Goal: Communication & Community: Answer question/provide support

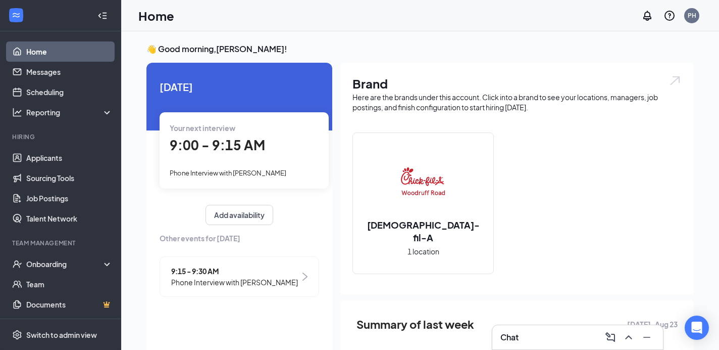
click at [210, 138] on span "9:00 - 9:15 AM" at bounding box center [217, 144] width 95 height 17
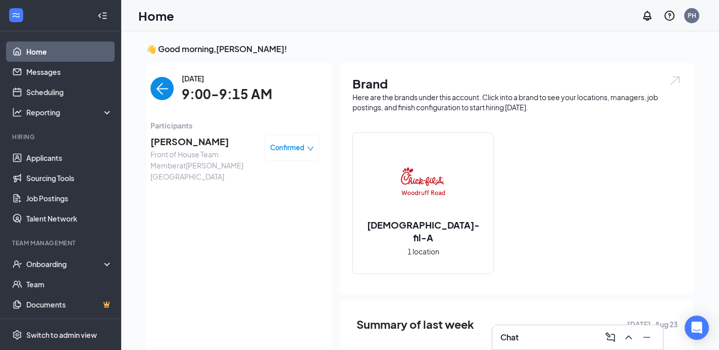
scroll to position [4, 0]
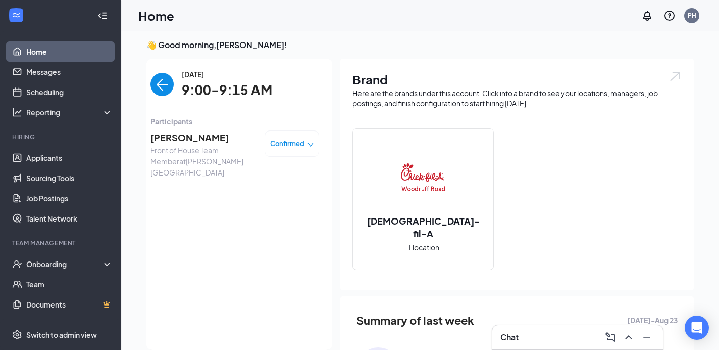
click at [178, 136] on span "[PERSON_NAME]" at bounding box center [204, 137] width 106 height 14
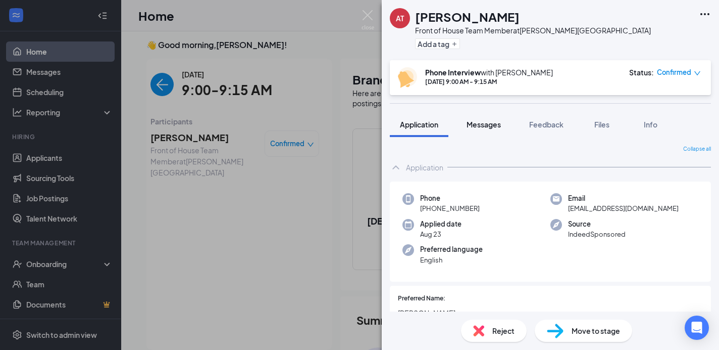
click at [488, 125] on span "Messages" at bounding box center [484, 124] width 34 height 9
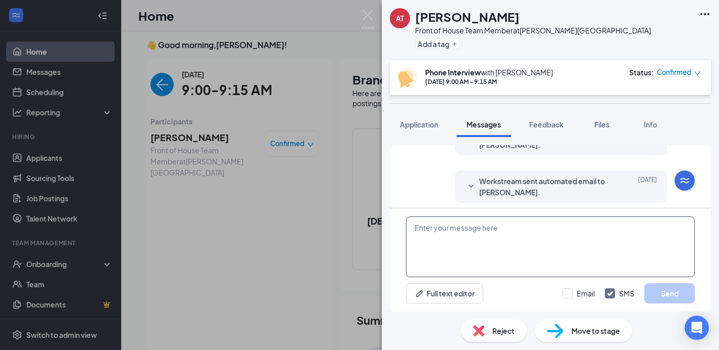
scroll to position [408, 0]
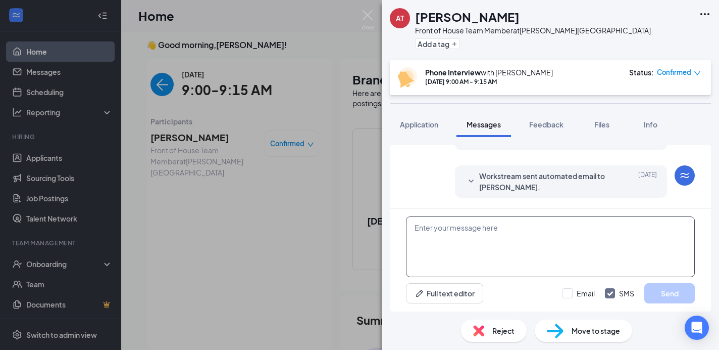
click at [425, 233] on textarea at bounding box center [550, 246] width 289 height 61
click at [425, 229] on textarea "HI [PERSON_NAME], I look forward to our phone interview inm" at bounding box center [550, 246] width 289 height 61
click at [553, 254] on textarea "HI [PERSON_NAME], I look forward to our phone interview inm" at bounding box center [550, 246] width 289 height 61
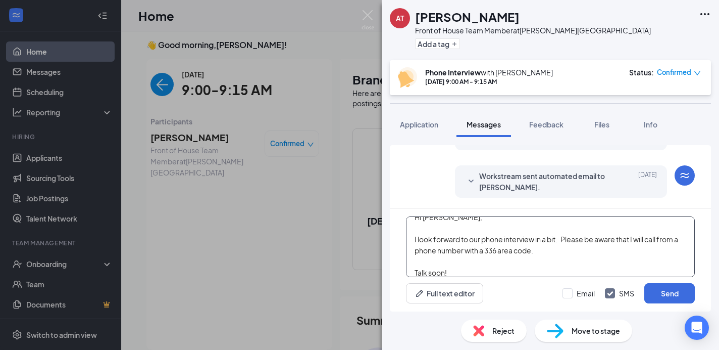
scroll to position [22, 0]
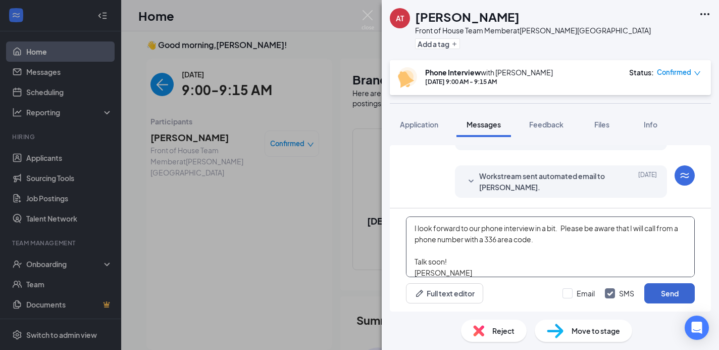
type textarea "HI [PERSON_NAME], I look forward to our phone interview in a bit. Please be awa…"
click at [677, 291] on button "Send" at bounding box center [669, 293] width 51 height 20
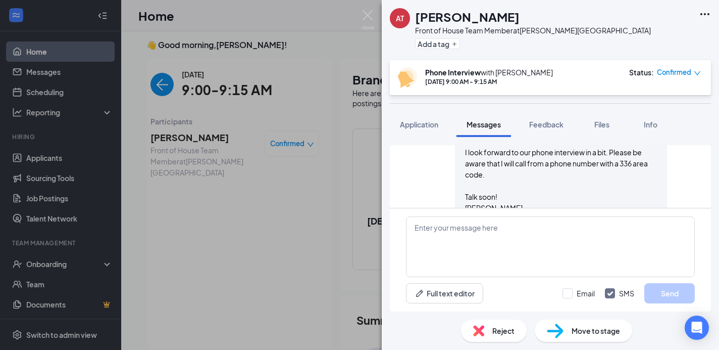
scroll to position [540, 0]
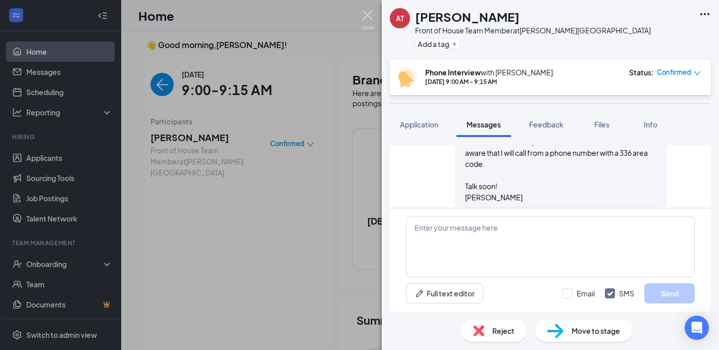
click at [370, 17] on img at bounding box center [368, 20] width 13 height 20
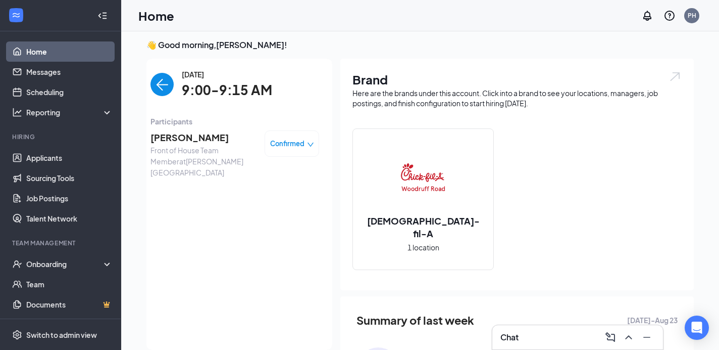
click at [163, 90] on img "back-button" at bounding box center [162, 84] width 23 height 23
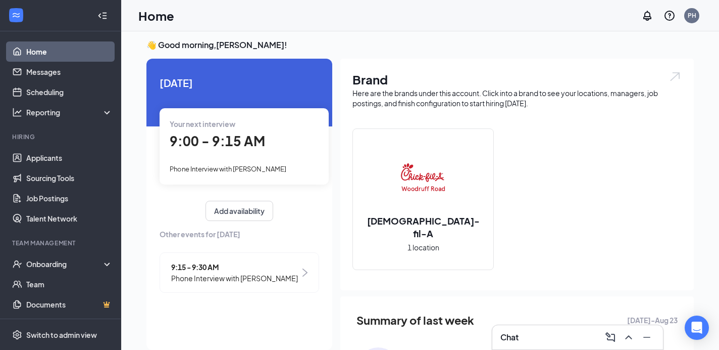
click at [220, 275] on span "Phone Interview with [PERSON_NAME]" at bounding box center [234, 277] width 127 height 11
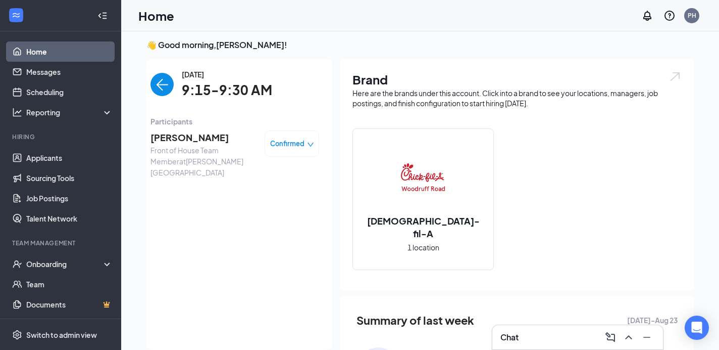
click at [180, 141] on span "[PERSON_NAME]" at bounding box center [204, 137] width 106 height 14
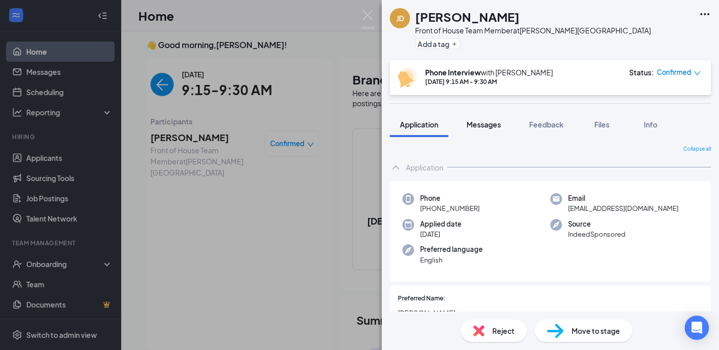
click at [488, 127] on span "Messages" at bounding box center [484, 124] width 34 height 9
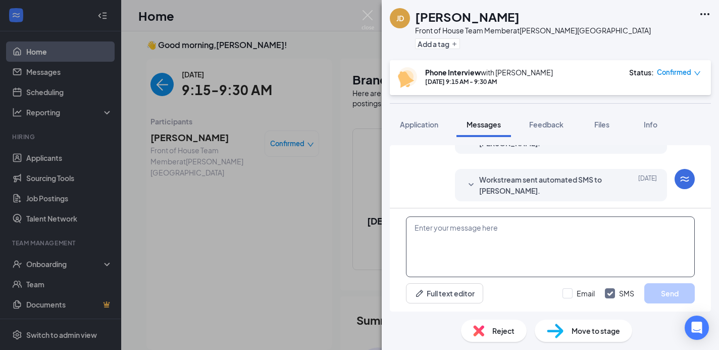
scroll to position [408, 0]
click at [419, 231] on textarea at bounding box center [550, 246] width 289 height 61
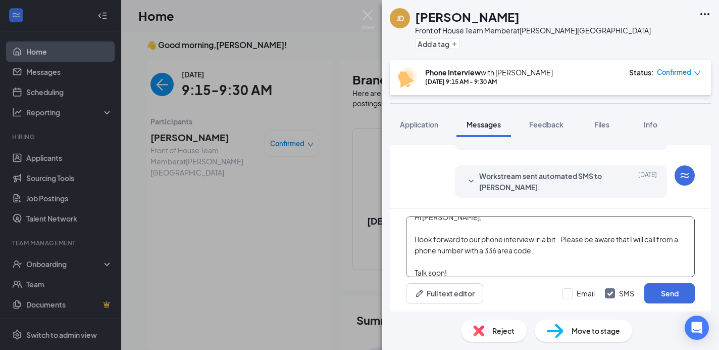
scroll to position [22, 0]
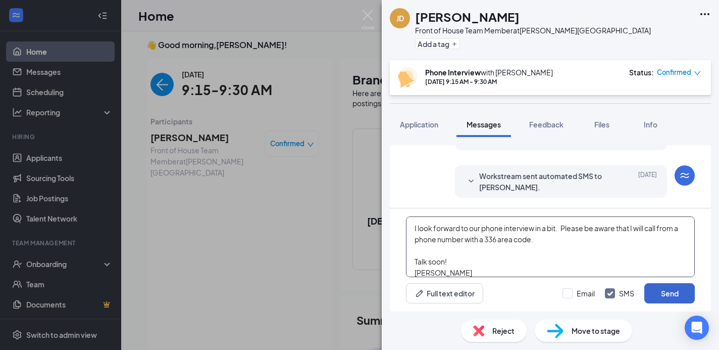
type textarea "Hi [PERSON_NAME], I look forward to our phone interview in a bit. Please be awa…"
click at [684, 289] on button "Send" at bounding box center [669, 293] width 51 height 20
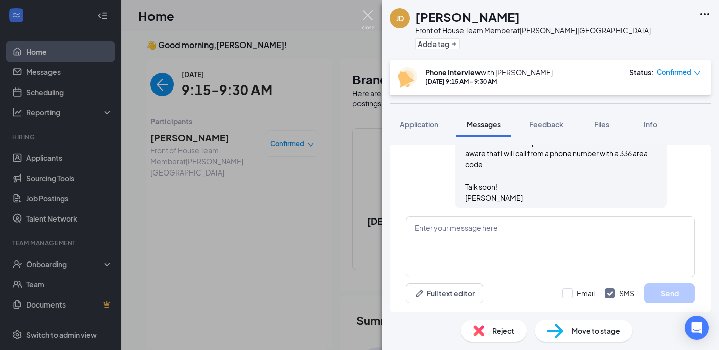
scroll to position [540, 0]
click at [367, 12] on img at bounding box center [368, 20] width 13 height 20
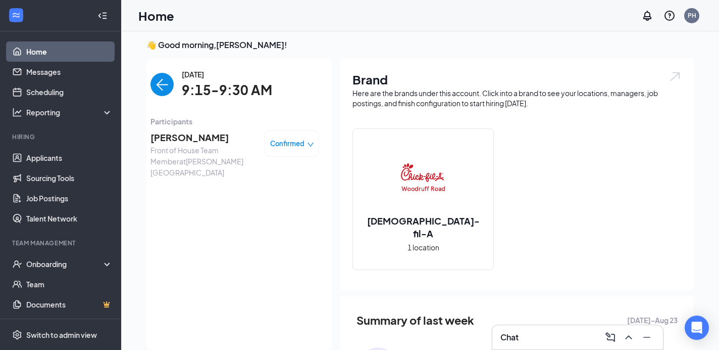
click at [511, 338] on h3 "Chat" at bounding box center [510, 336] width 18 height 11
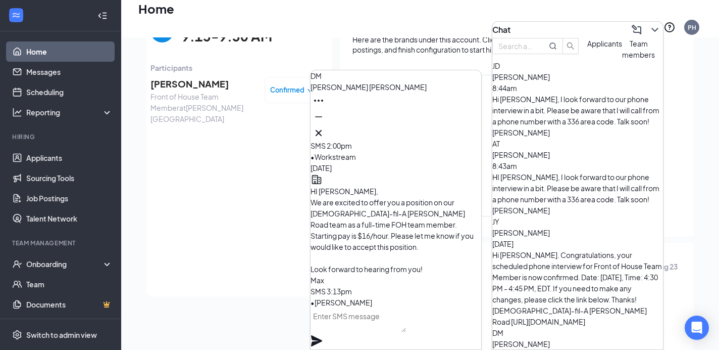
scroll to position [67, 0]
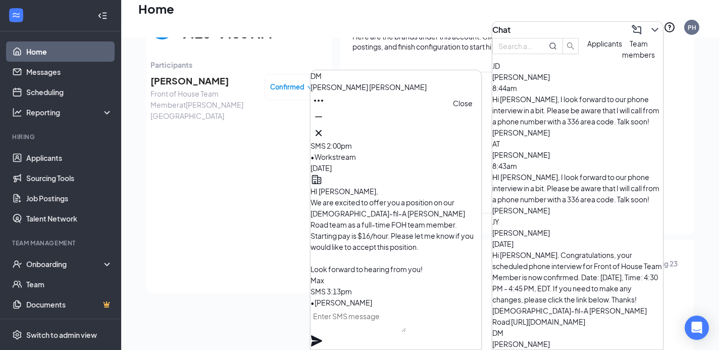
click at [325, 127] on icon "Cross" at bounding box center [319, 133] width 12 height 12
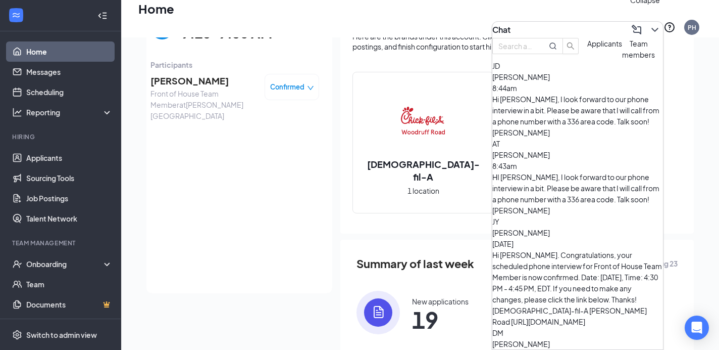
click at [649, 24] on icon "ChevronDown" at bounding box center [655, 30] width 12 height 12
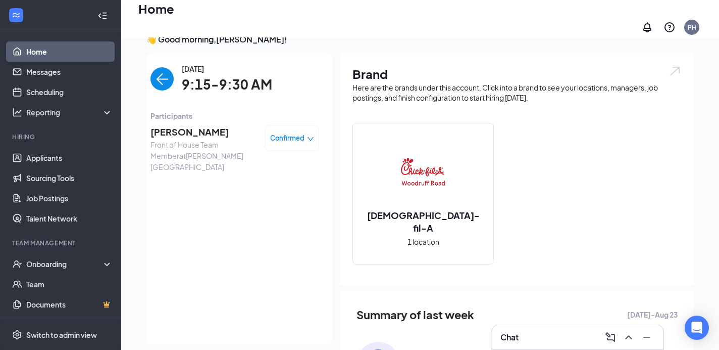
scroll to position [0, 0]
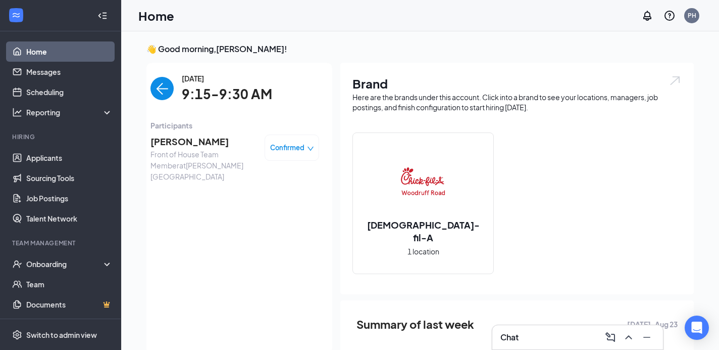
click at [162, 87] on img "back-button" at bounding box center [162, 88] width 23 height 23
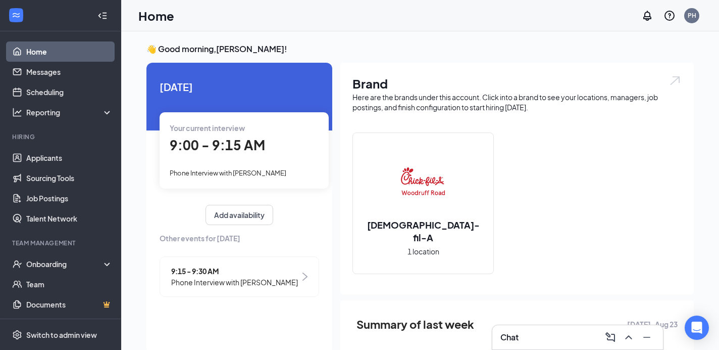
click at [196, 143] on span "9:00 - 9:15 AM" at bounding box center [217, 144] width 95 height 17
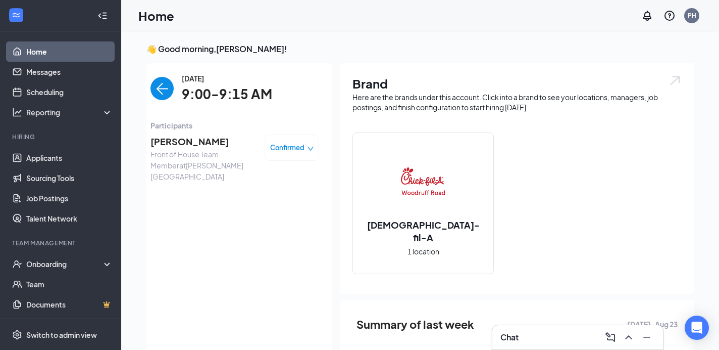
scroll to position [4, 0]
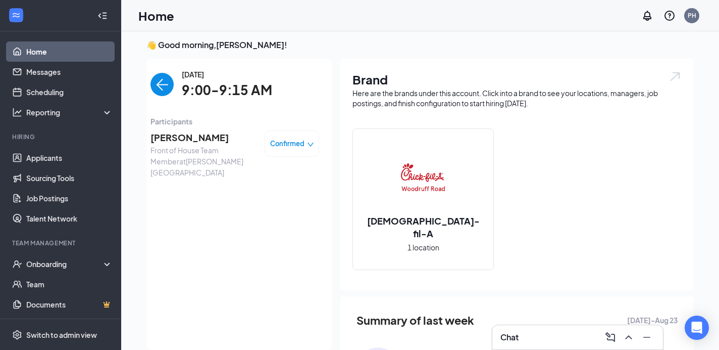
click at [187, 139] on span "[PERSON_NAME]" at bounding box center [204, 137] width 106 height 14
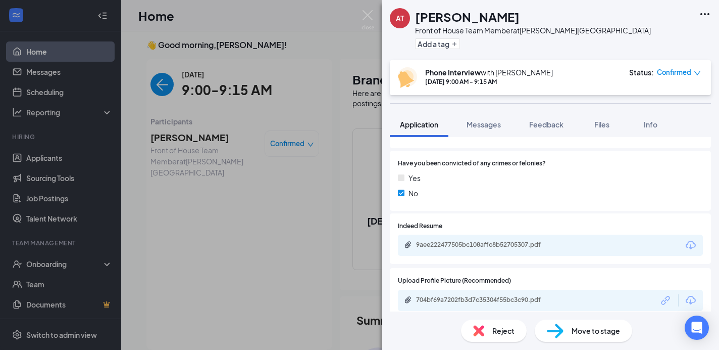
scroll to position [1002, 0]
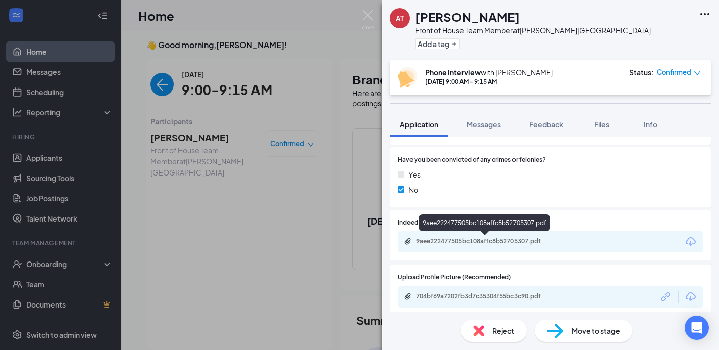
click at [458, 238] on div "9aee222477505bc108affc8b52705307.pdf" at bounding box center [486, 241] width 141 height 8
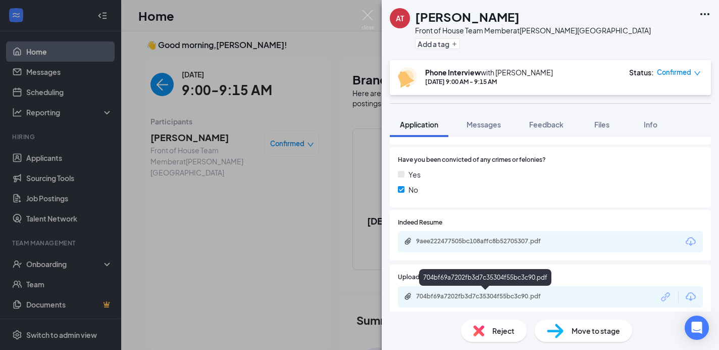
click at [478, 294] on div "704bf69a7202fb3d7c35304f55bc3c90.pdf" at bounding box center [486, 296] width 141 height 8
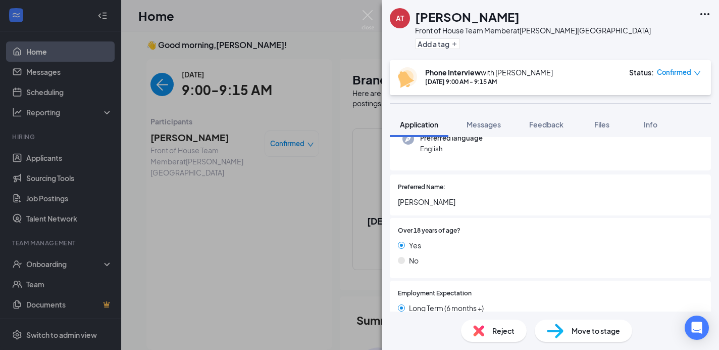
scroll to position [0, 0]
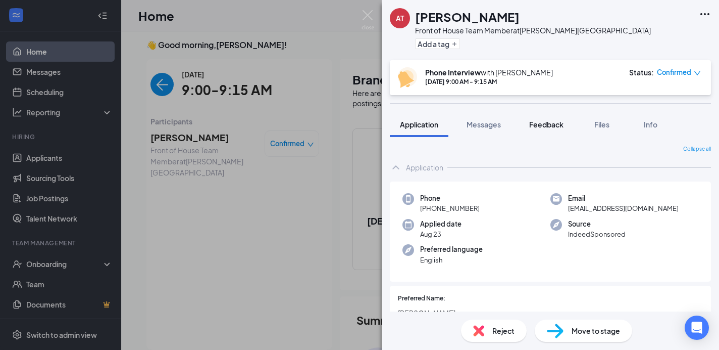
click at [542, 125] on span "Feedback" at bounding box center [546, 124] width 34 height 9
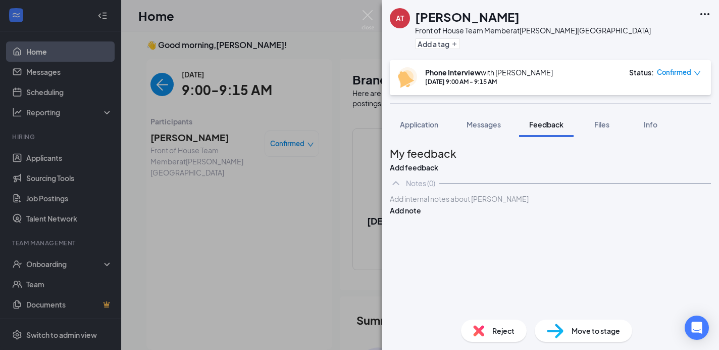
click at [419, 204] on div at bounding box center [550, 198] width 320 height 11
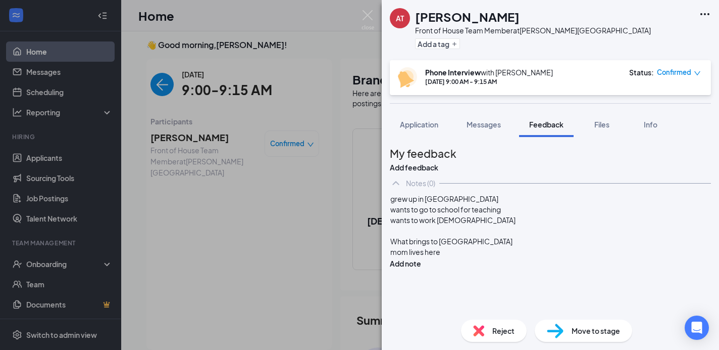
click at [480, 246] on div "What brings to [GEOGRAPHIC_DATA]" at bounding box center [550, 241] width 320 height 11
click at [465, 257] on div "mom lives here" at bounding box center [550, 251] width 320 height 11
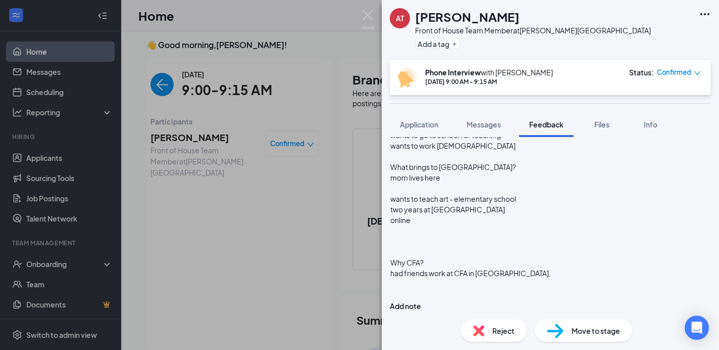
scroll to position [111, 0]
click at [413, 243] on div at bounding box center [550, 241] width 320 height 11
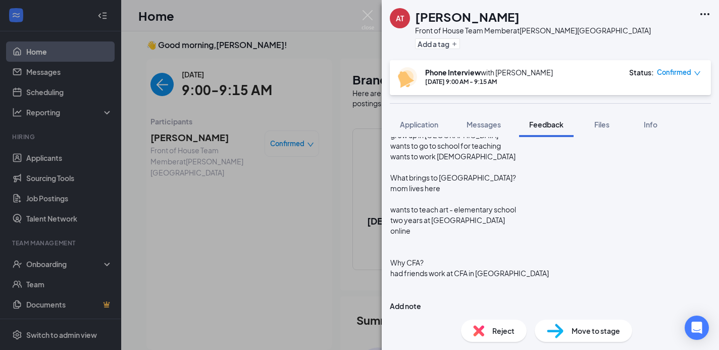
scroll to position [90, 0]
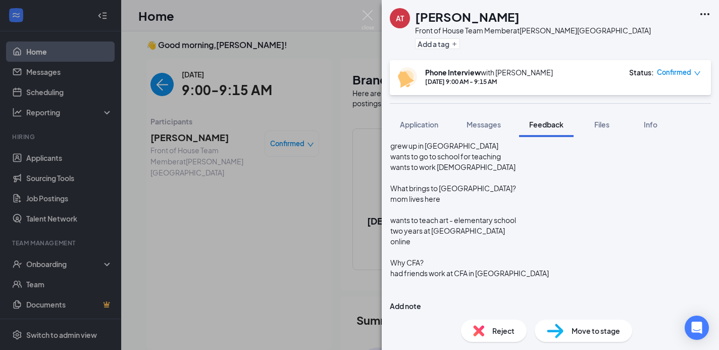
click at [535, 271] on div "had friends work at CFA in [GEOGRAPHIC_DATA]" at bounding box center [550, 273] width 320 height 11
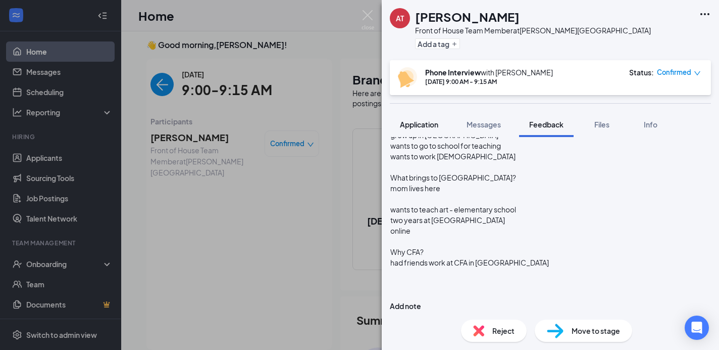
click at [421, 123] on span "Application" at bounding box center [419, 124] width 38 height 9
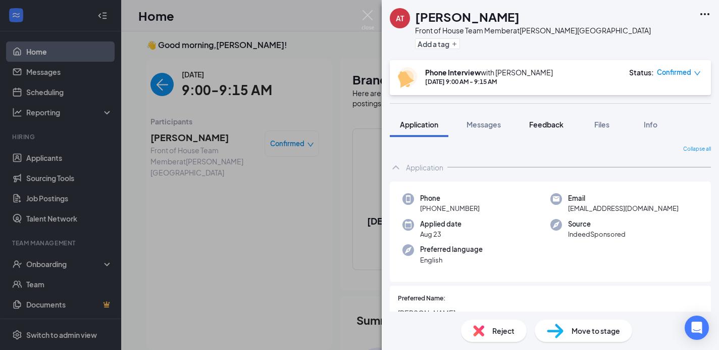
click at [550, 123] on span "Feedback" at bounding box center [546, 124] width 34 height 9
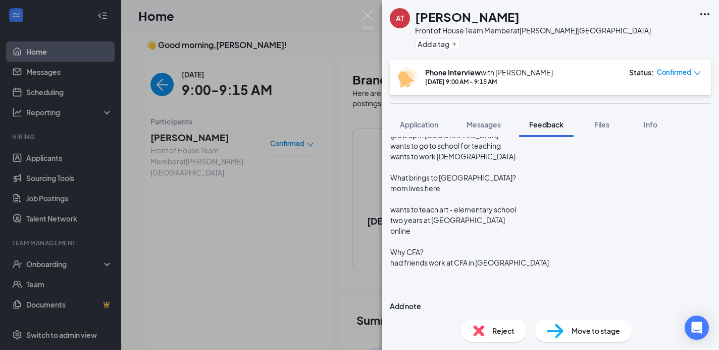
scroll to position [101, 0]
click at [412, 293] on div at bounding box center [550, 294] width 320 height 11
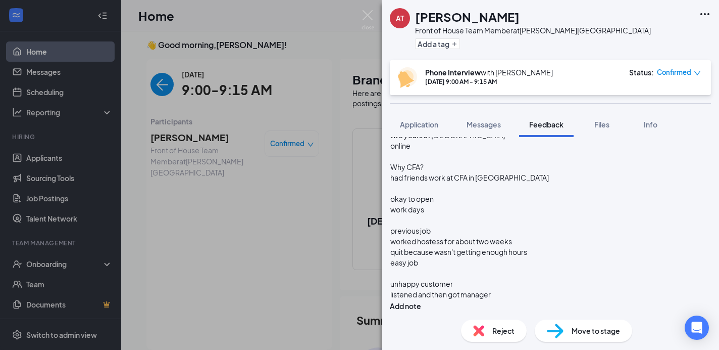
scroll to position [185, 0]
click at [528, 292] on div "listened and then got manager" at bounding box center [550, 294] width 320 height 11
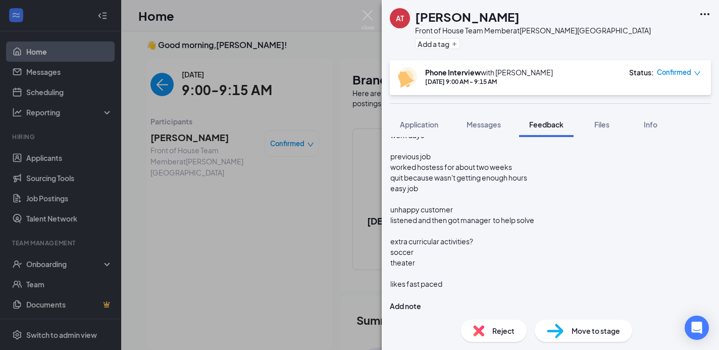
scroll to position [260, 0]
click at [464, 283] on div "likes fast paced" at bounding box center [550, 283] width 320 height 11
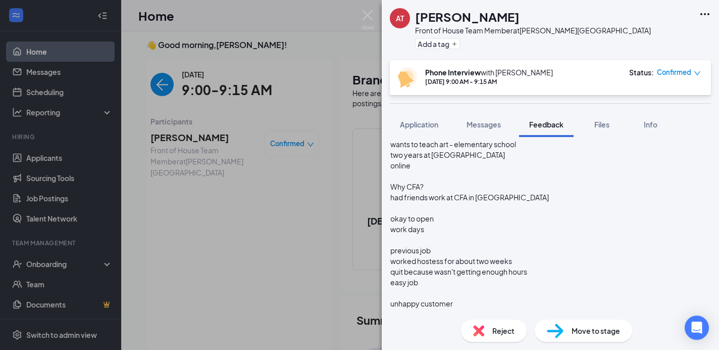
scroll to position [0, 0]
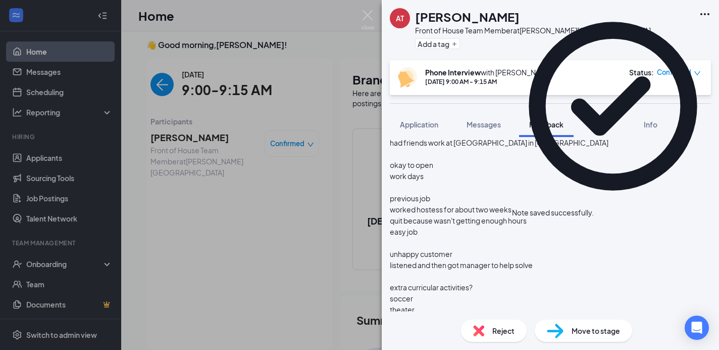
scroll to position [424, 0]
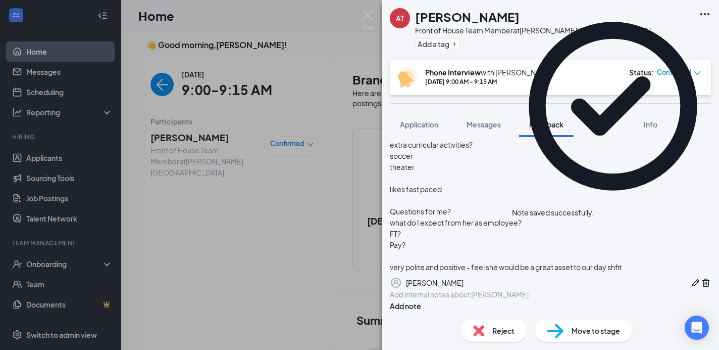
click at [580, 332] on span "Move to stage" at bounding box center [596, 330] width 48 height 11
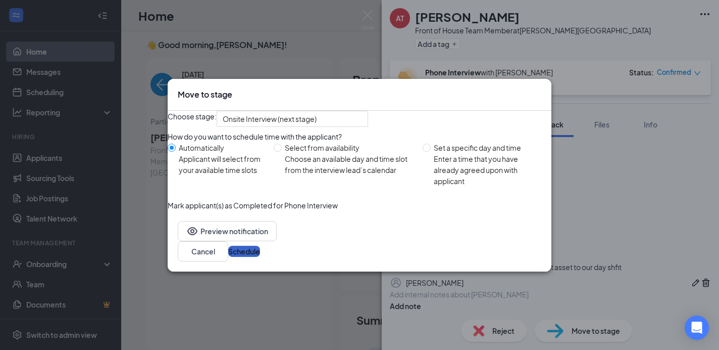
click at [260, 257] on button "Schedule" at bounding box center [244, 250] width 32 height 11
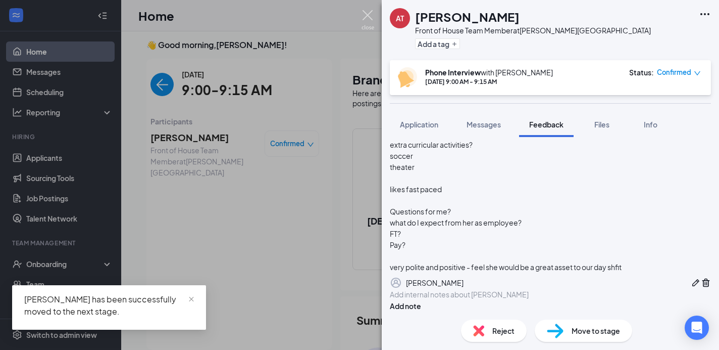
click at [367, 17] on img at bounding box center [368, 20] width 13 height 20
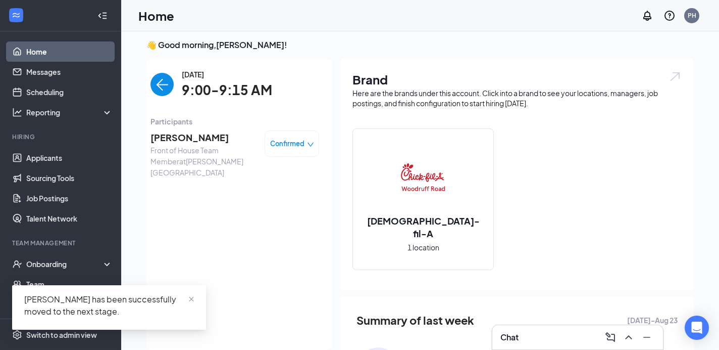
click at [162, 86] on img "back-button" at bounding box center [162, 84] width 23 height 23
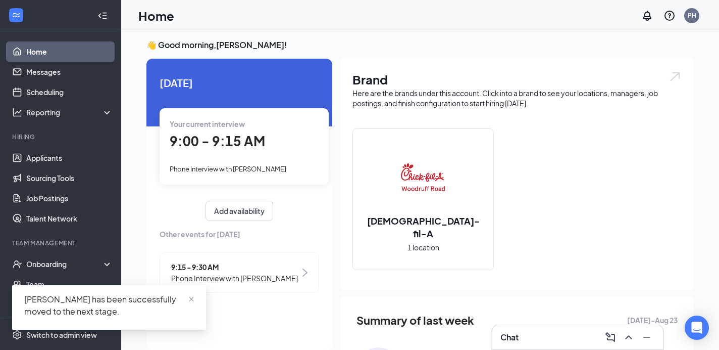
click at [243, 276] on span "Phone Interview with [PERSON_NAME]" at bounding box center [234, 277] width 127 height 11
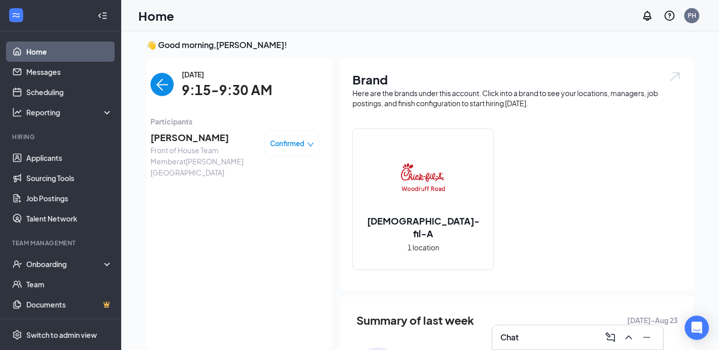
click at [192, 138] on span "[PERSON_NAME]" at bounding box center [204, 137] width 106 height 14
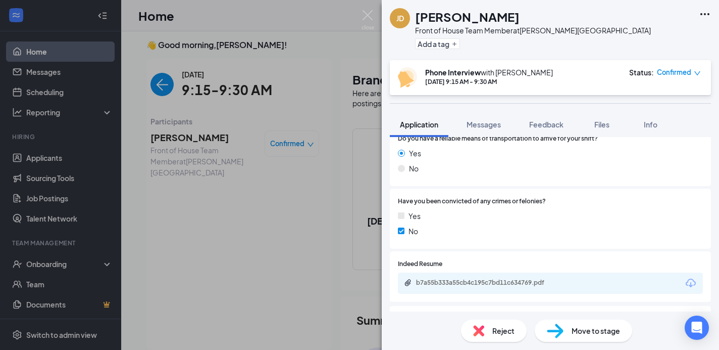
scroll to position [860, 0]
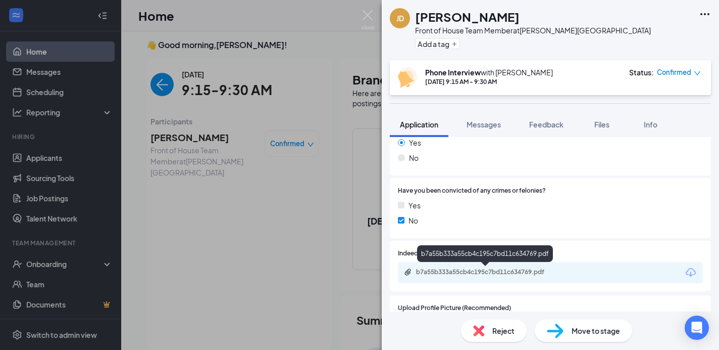
click at [497, 274] on div "b7a55b333a55cb4c195c7bd11c634769.pdf" at bounding box center [486, 272] width 141 height 8
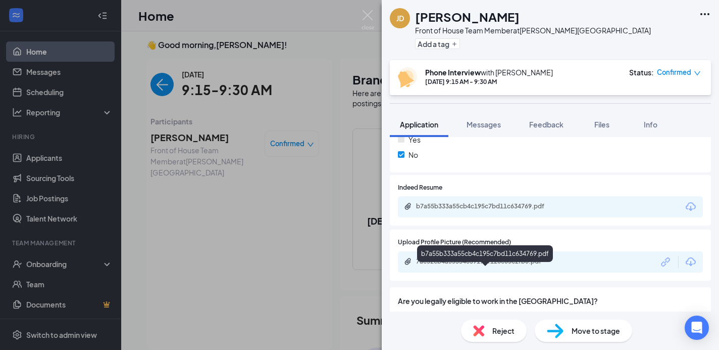
scroll to position [927, 0]
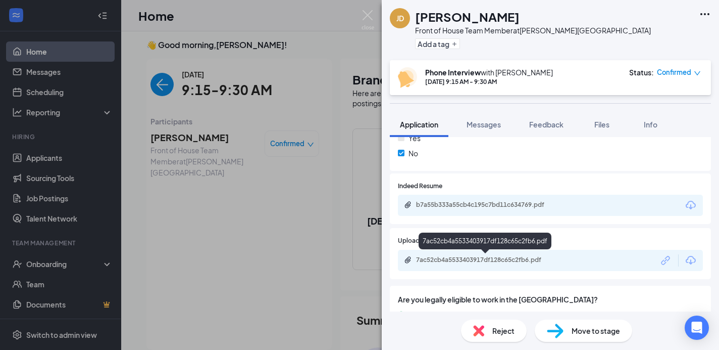
click at [441, 261] on div "7ac52cb4a5533403917df128c65c2fb6.pdf" at bounding box center [486, 260] width 141 height 8
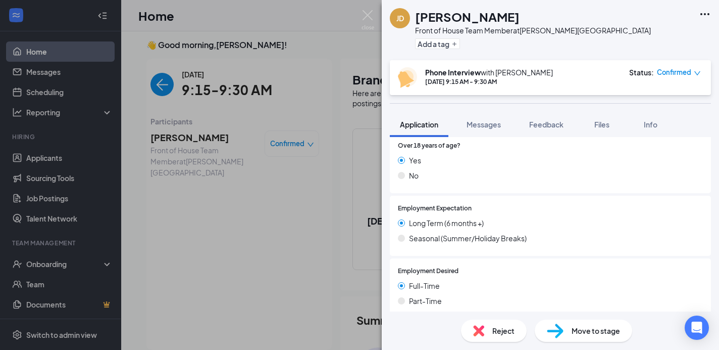
scroll to position [0, 0]
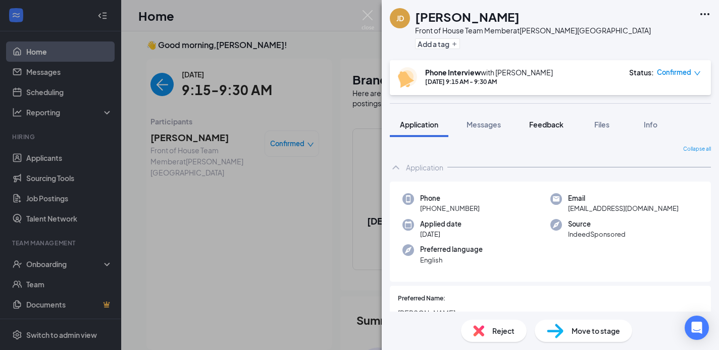
click at [550, 125] on span "Feedback" at bounding box center [546, 124] width 34 height 9
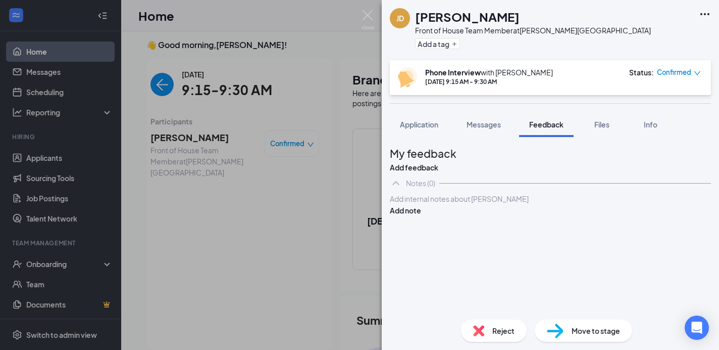
drag, startPoint x: 413, startPoint y: 227, endPoint x: 391, endPoint y: 226, distance: 21.7
click at [410, 216] on div "Add internal notes about [PERSON_NAME] Add note" at bounding box center [550, 204] width 321 height 23
click at [412, 204] on div at bounding box center [550, 198] width 320 height 11
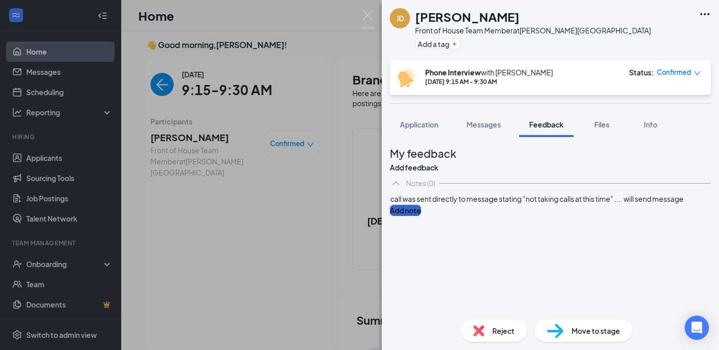
click at [421, 216] on button "Add note" at bounding box center [405, 210] width 31 height 11
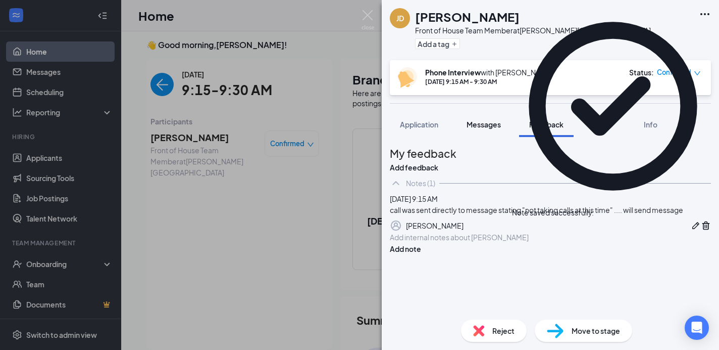
click at [485, 124] on span "Messages" at bounding box center [484, 124] width 34 height 9
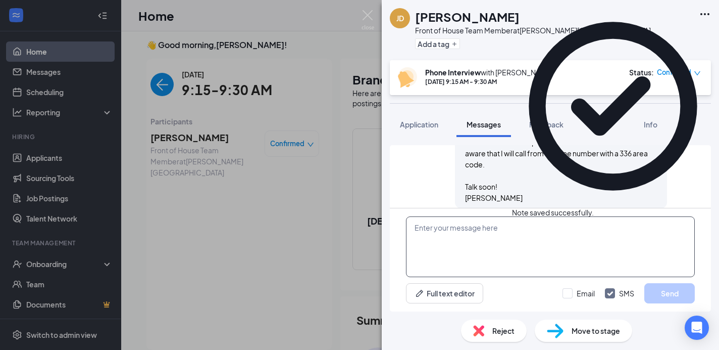
scroll to position [493, 0]
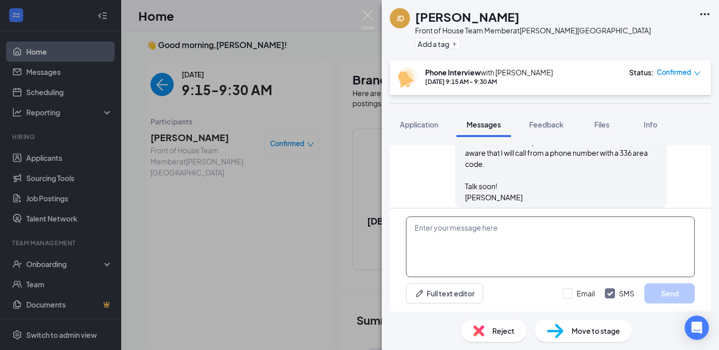
click at [432, 228] on textarea at bounding box center [550, 246] width 289 height 61
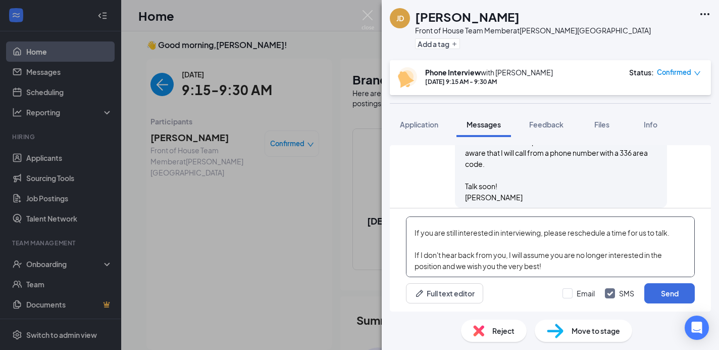
scroll to position [66, 0]
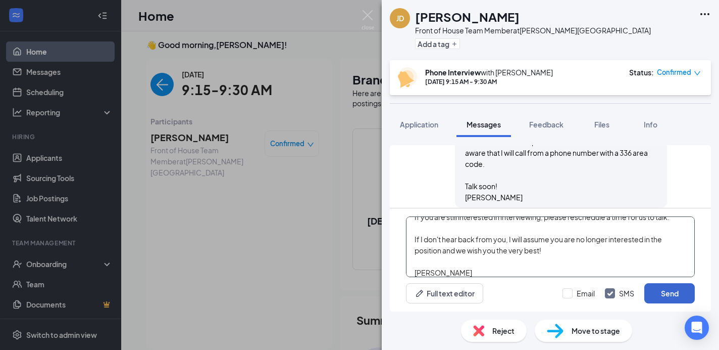
type textarea "Hi [PERSON_NAME], I just tried calling you for our phone interview but was sent…"
click at [667, 296] on button "Send" at bounding box center [669, 293] width 51 height 20
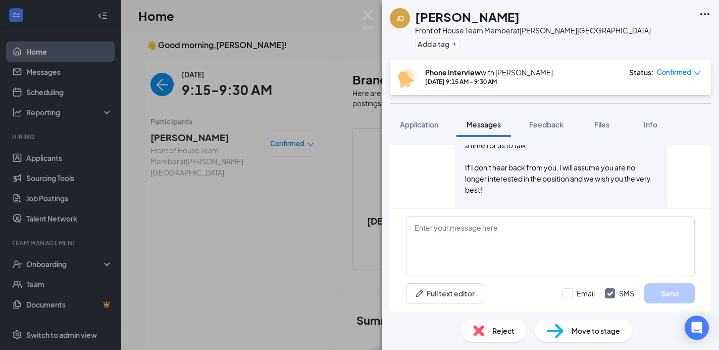
scroll to position [692, 0]
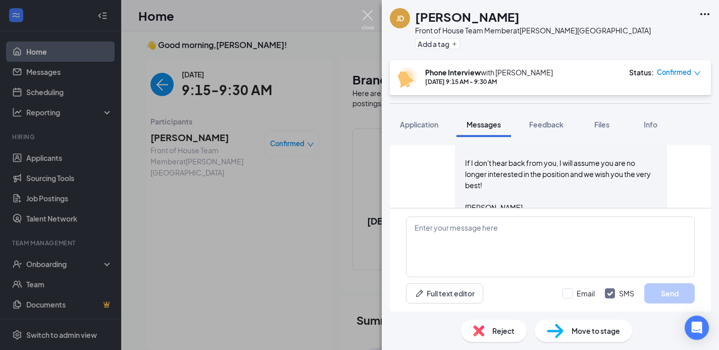
click at [367, 14] on img at bounding box center [368, 20] width 13 height 20
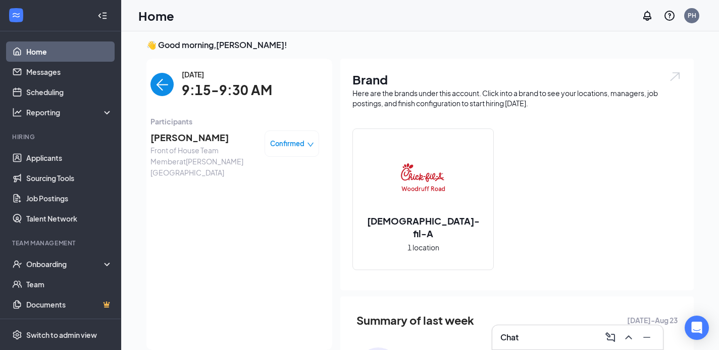
click at [165, 80] on img "back-button" at bounding box center [162, 84] width 23 height 23
